Goal: Information Seeking & Learning: Learn about a topic

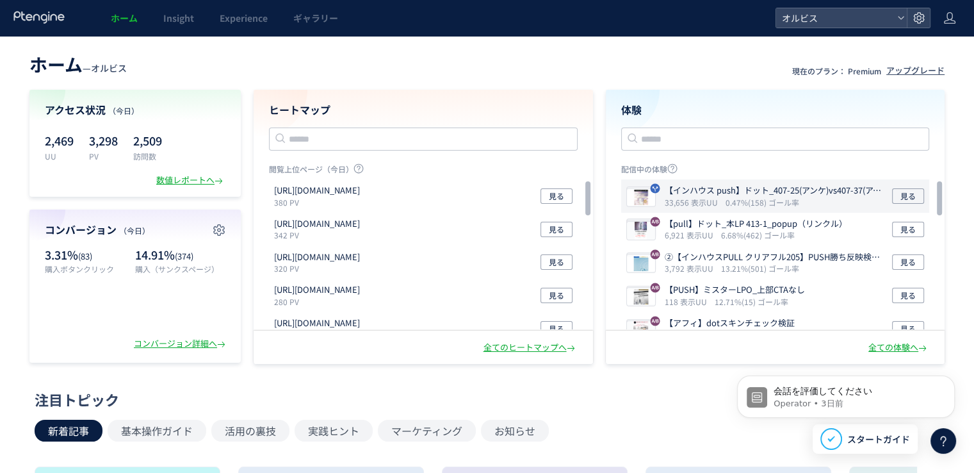
click at [744, 199] on icon "0.47%(158) ゴール率" at bounding box center [763, 202] width 74 height 11
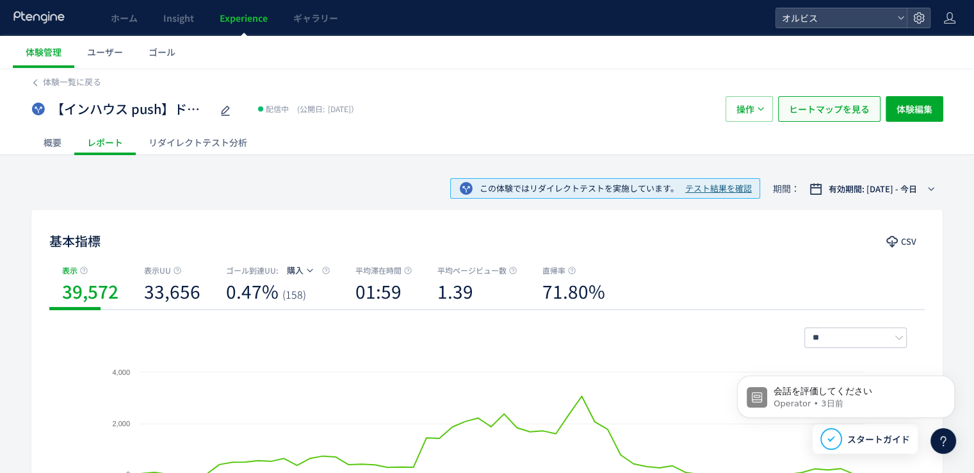
click at [807, 106] on span "ヒートマップを見る" at bounding box center [829, 109] width 81 height 26
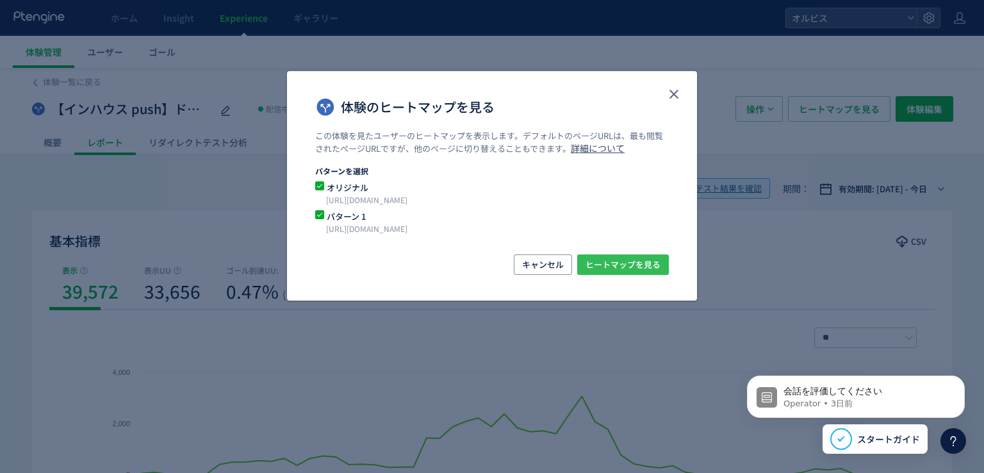
click at [610, 263] on span "ヒートマップを見る" at bounding box center [623, 264] width 75 height 21
click at [676, 86] on icon "close" at bounding box center [673, 93] width 15 height 15
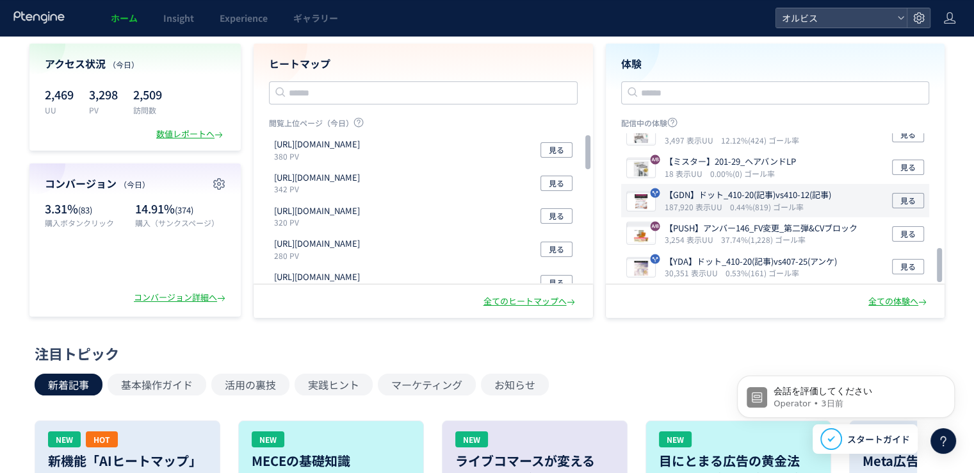
scroll to position [44, 0]
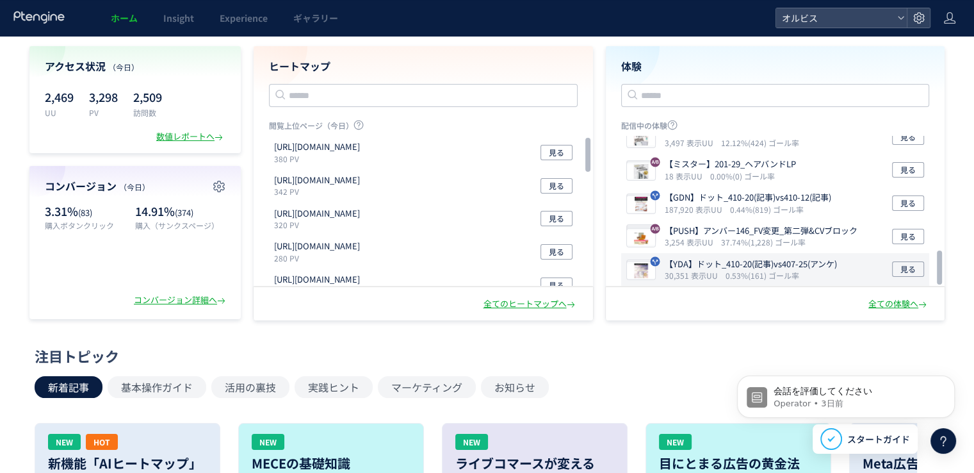
click at [743, 263] on p "【YDA】ドット_410-20(記事)vs407-25(アンケ)" at bounding box center [751, 264] width 172 height 12
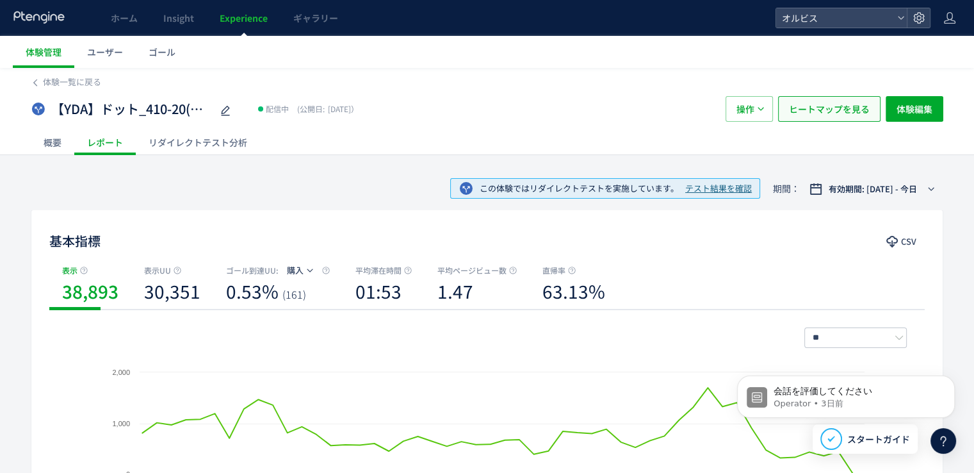
click at [822, 113] on span "ヒートマップを見る" at bounding box center [829, 109] width 81 height 26
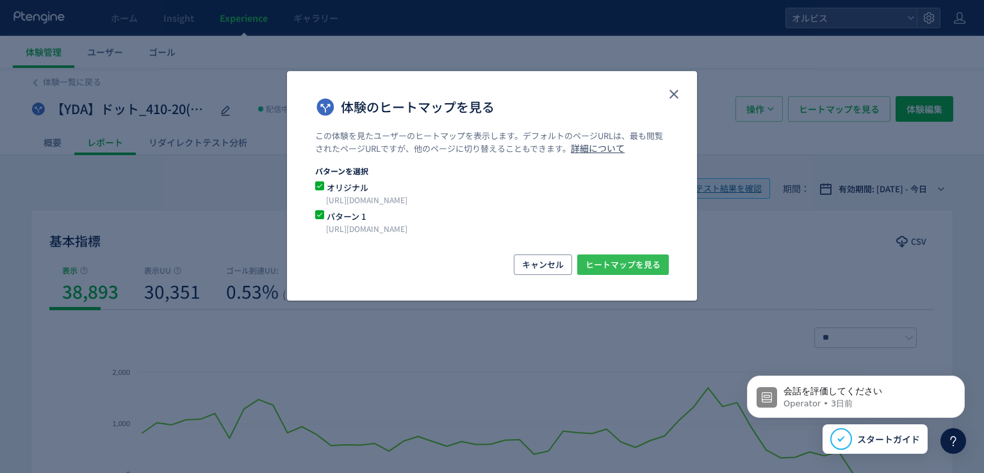
click at [637, 257] on span "ヒートマップを見る" at bounding box center [623, 264] width 75 height 21
click at [680, 94] on icon "close" at bounding box center [673, 93] width 15 height 15
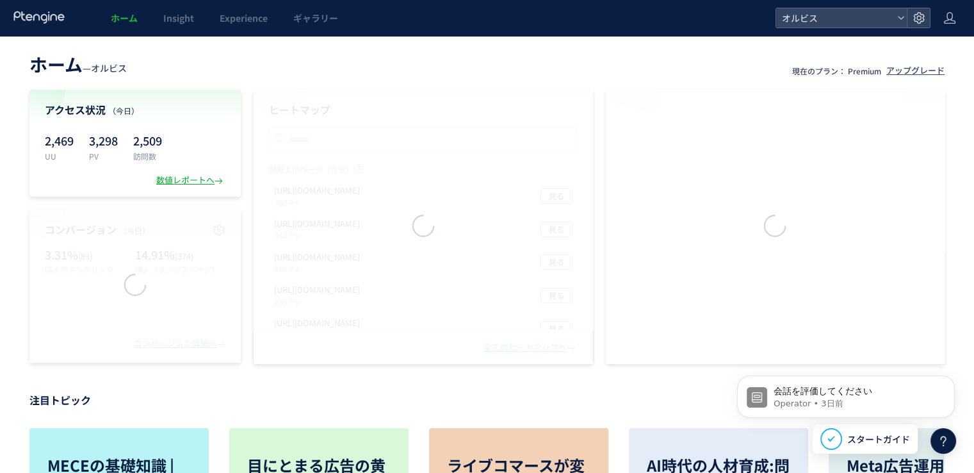
scroll to position [44, 0]
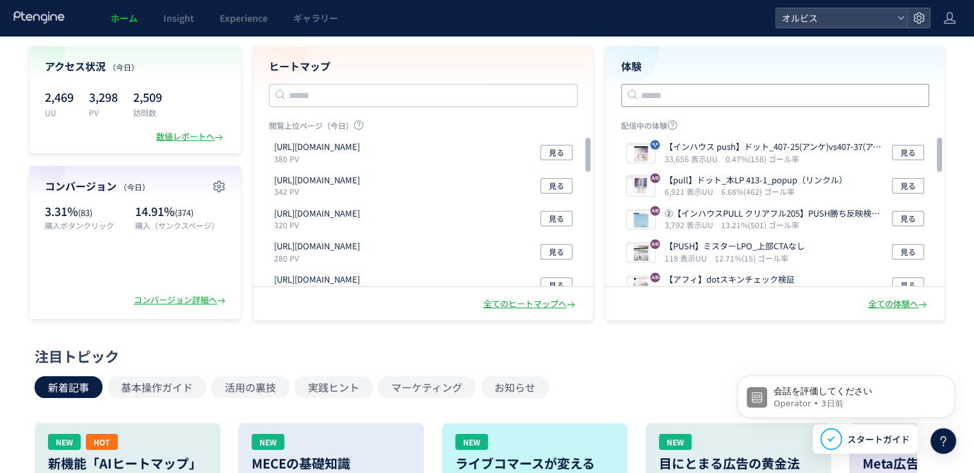
click at [715, 89] on input "text" at bounding box center [775, 95] width 309 height 23
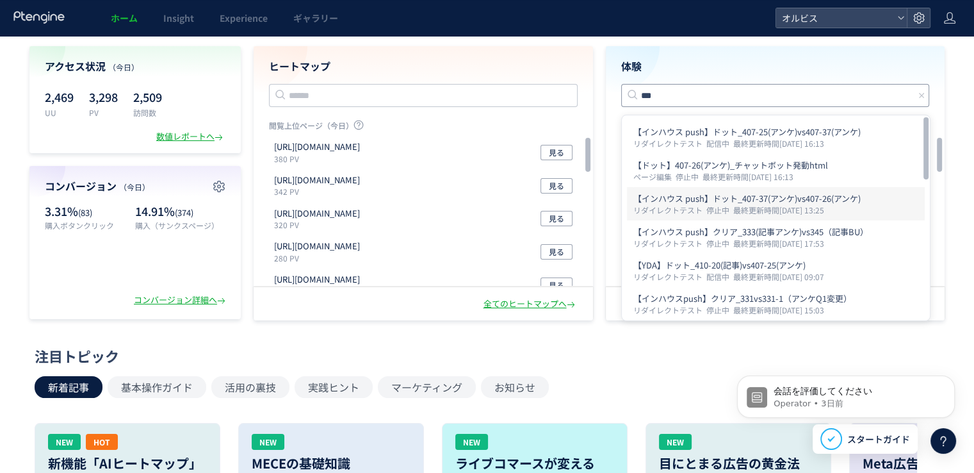
type input "***"
click at [755, 202] on p "【インハウス push】ドット_407-37(アンケ)vs407-26(アンケ)" at bounding box center [776, 198] width 285 height 13
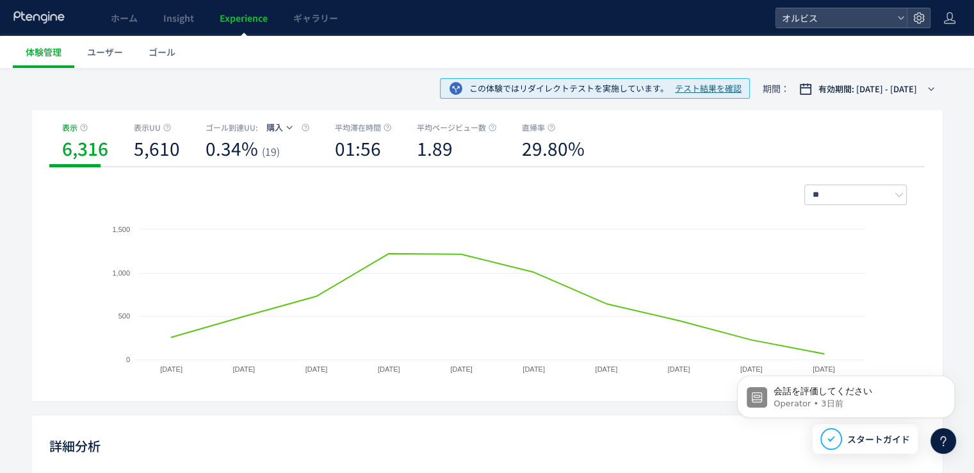
scroll to position [132, 0]
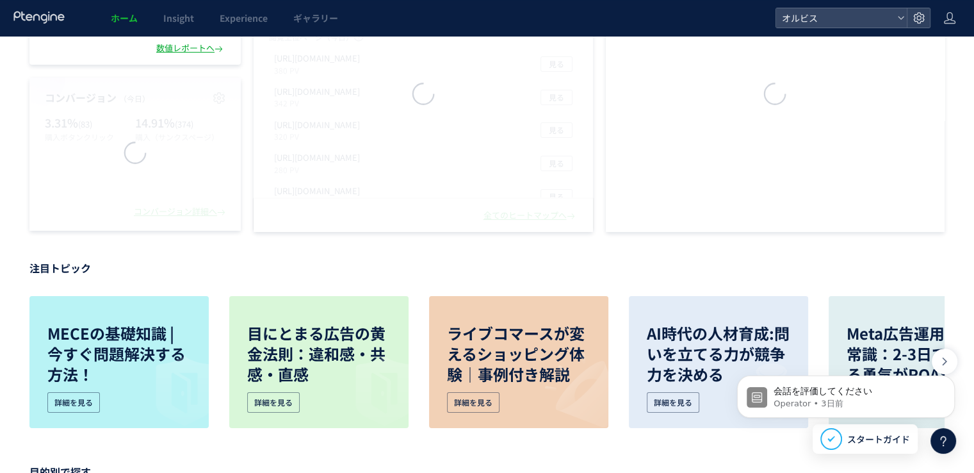
scroll to position [44, 0]
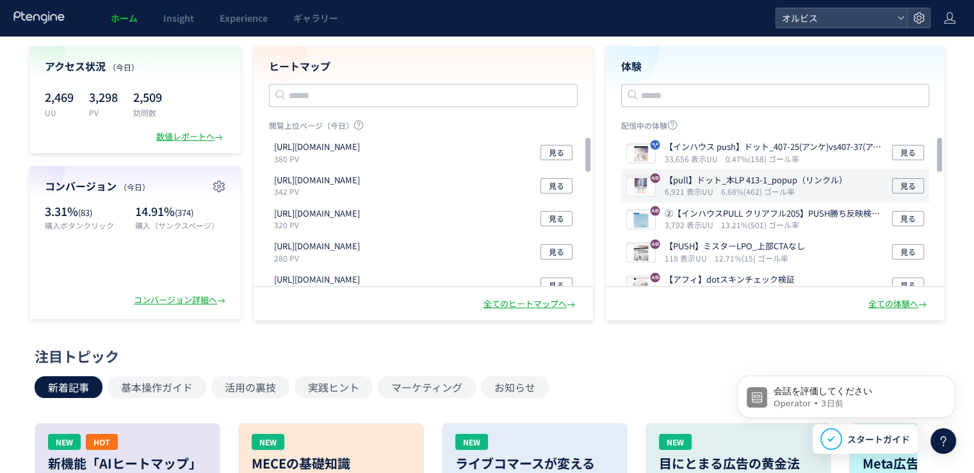
click at [673, 192] on icon "6,921 表示UU" at bounding box center [692, 191] width 54 height 11
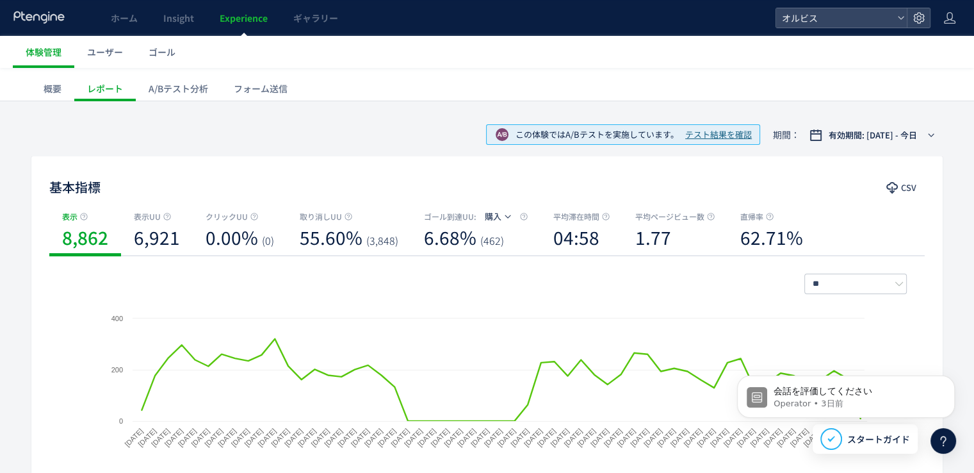
scroll to position [37, 0]
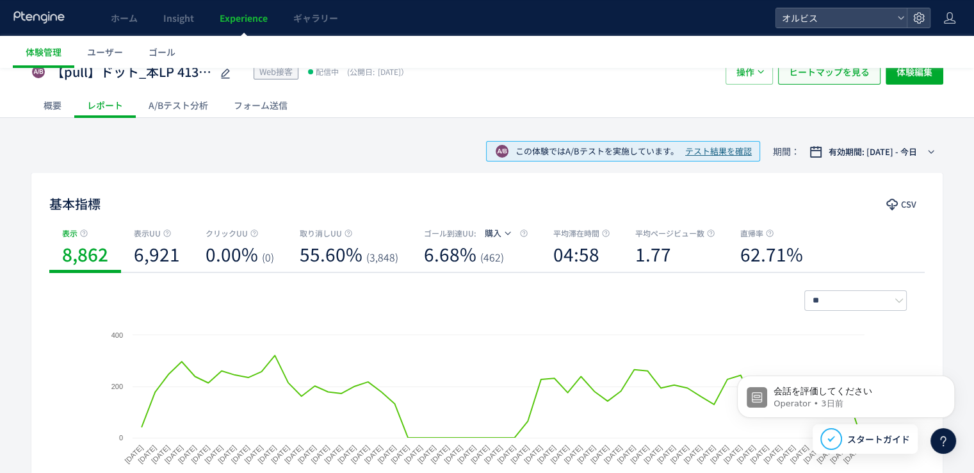
click at [830, 74] on span "ヒートマップを見る" at bounding box center [829, 72] width 81 height 26
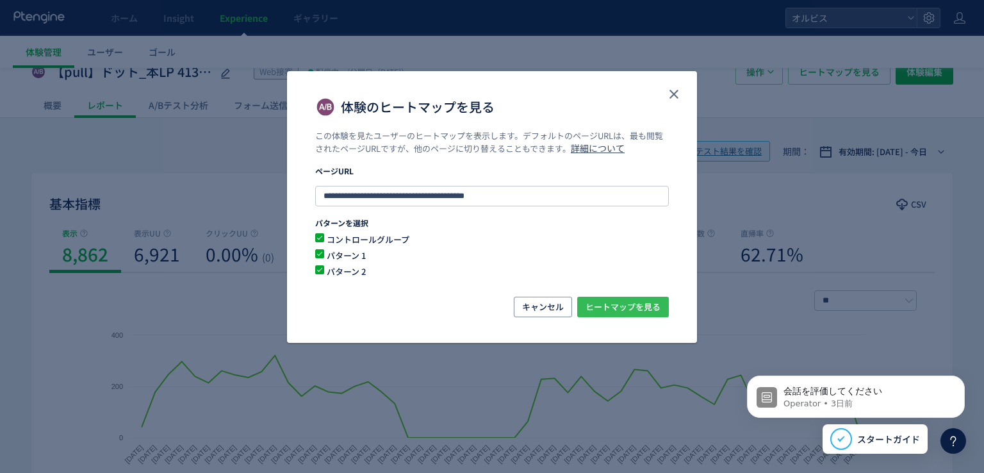
click at [614, 302] on span "ヒートマップを見る" at bounding box center [623, 307] width 75 height 21
click at [677, 92] on use "close" at bounding box center [673, 94] width 9 height 9
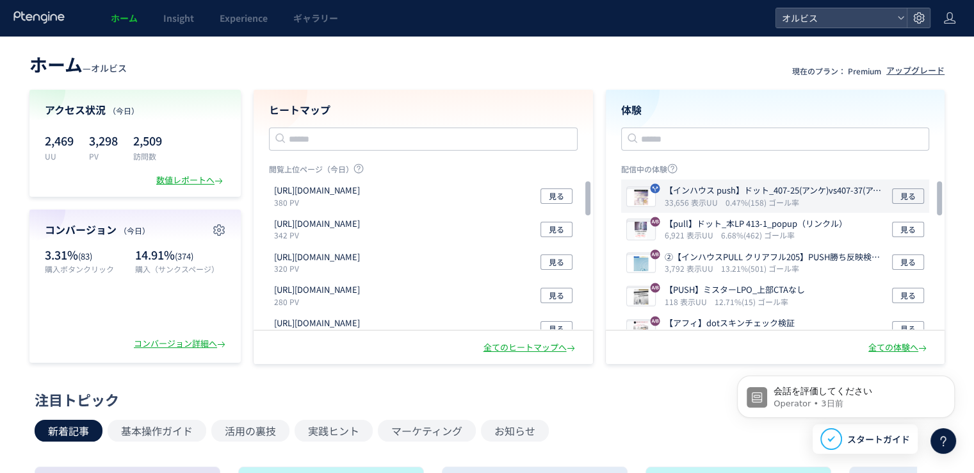
click at [739, 195] on p "【インハウス push】ドット_407-25(アンケ)vs407-37(アンケ)" at bounding box center [776, 191] width 223 height 12
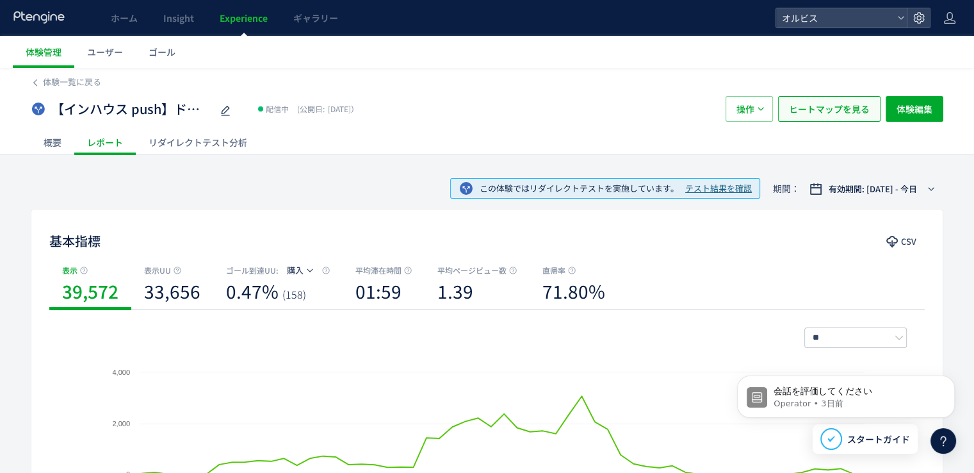
click at [817, 108] on span "ヒートマップを見る" at bounding box center [829, 109] width 81 height 26
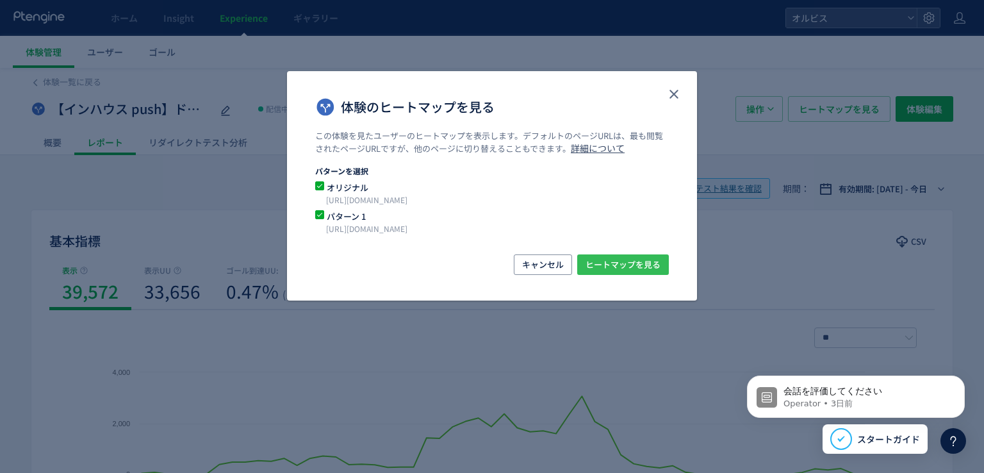
click at [650, 264] on span "ヒートマップを見る" at bounding box center [623, 264] width 75 height 21
click at [675, 89] on icon "close" at bounding box center [673, 93] width 15 height 15
